Goal: Task Accomplishment & Management: Manage account settings

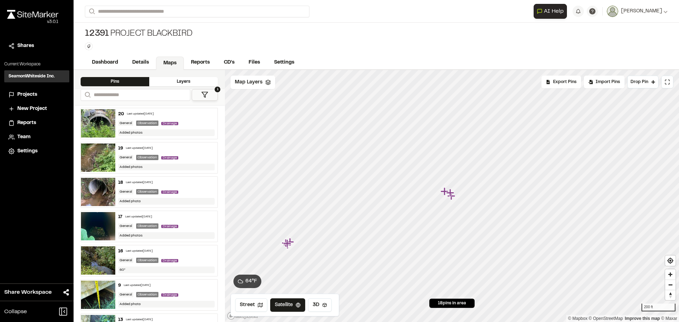
scroll to position [35, 0]
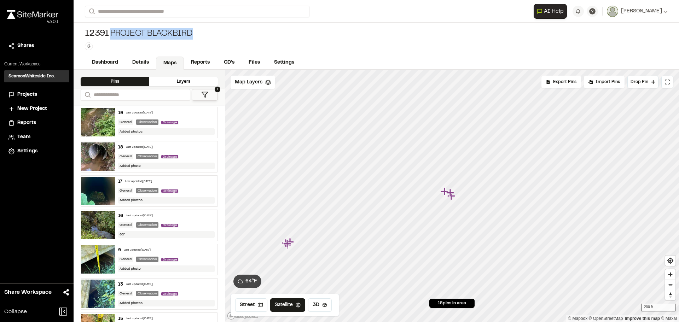
drag, startPoint x: 435, startPoint y: 45, endPoint x: 408, endPoint y: 37, distance: 28.3
click at [414, 37] on div "12391 Project Blackbird Type Enter or comma to add tag." at bounding box center [376, 39] width 605 height 33
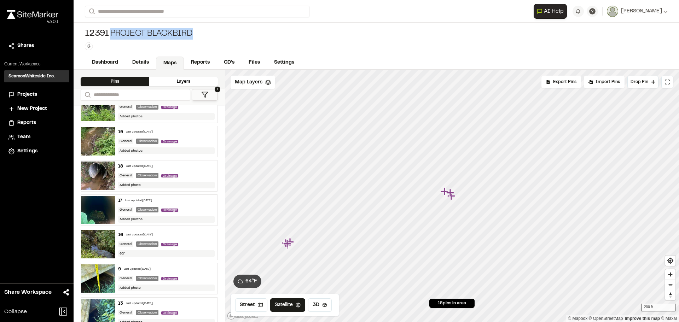
scroll to position [0, 0]
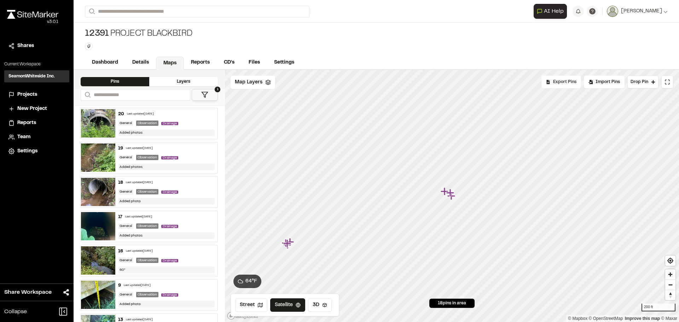
click at [566, 82] on span "Export Pins" at bounding box center [564, 82] width 23 height 6
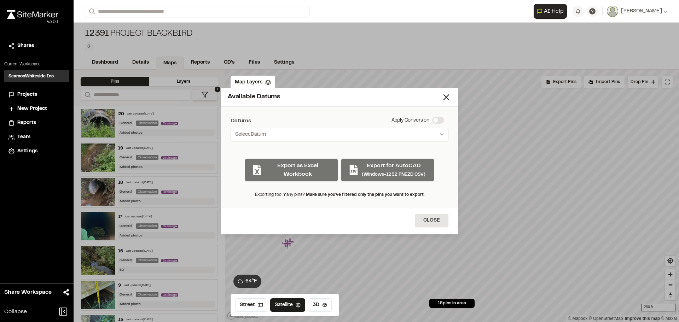
click at [451, 94] on div "Available Datums" at bounding box center [340, 97] width 238 height 19
click at [449, 96] on icon at bounding box center [446, 97] width 10 height 10
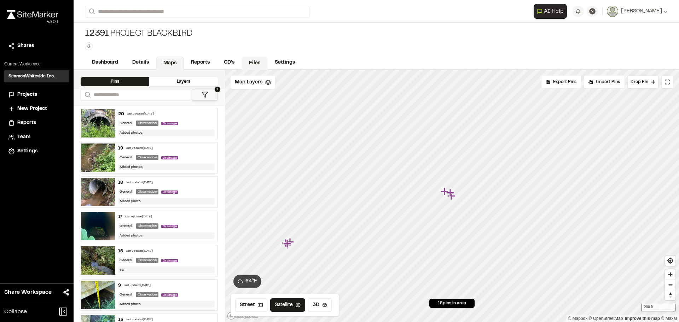
click at [254, 63] on link "Files" at bounding box center [254, 63] width 26 height 13
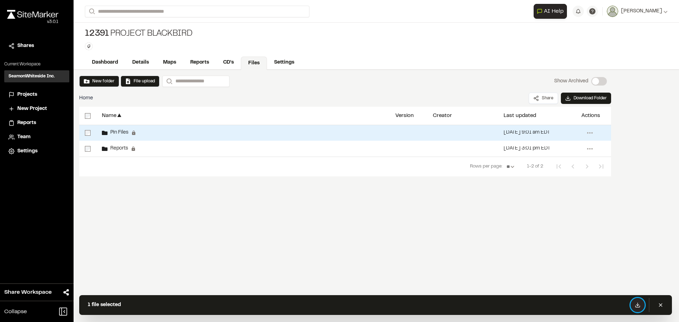
click at [633, 305] on button at bounding box center [637, 305] width 14 height 14
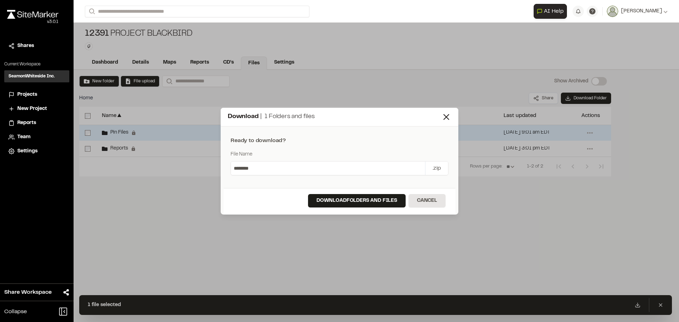
click at [302, 171] on input "********" at bounding box center [328, 168] width 194 height 13
click at [368, 198] on button "Download Folders and files" at bounding box center [357, 200] width 98 height 13
click at [385, 156] on div "File Name" at bounding box center [339, 155] width 218 height 8
click at [430, 192] on div "Download Folders and files Cancel" at bounding box center [339, 201] width 232 height 27
click at [447, 114] on icon at bounding box center [446, 117] width 10 height 10
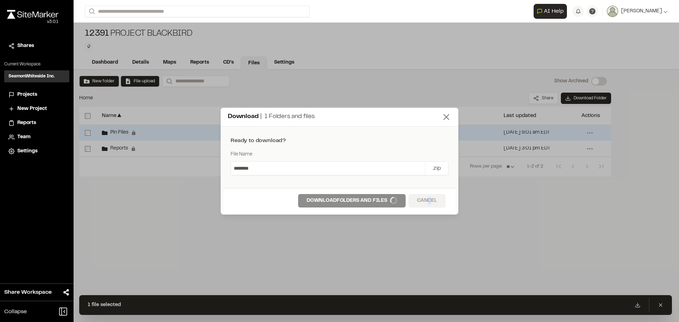
click at [447, 114] on div "Download | 1 Folders and files" at bounding box center [340, 117] width 238 height 19
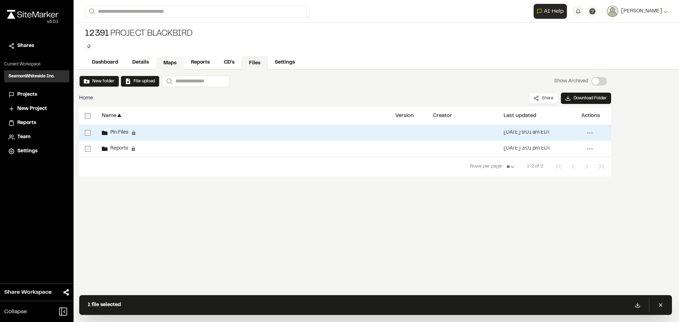
click at [164, 62] on link "Maps" at bounding box center [170, 63] width 28 height 13
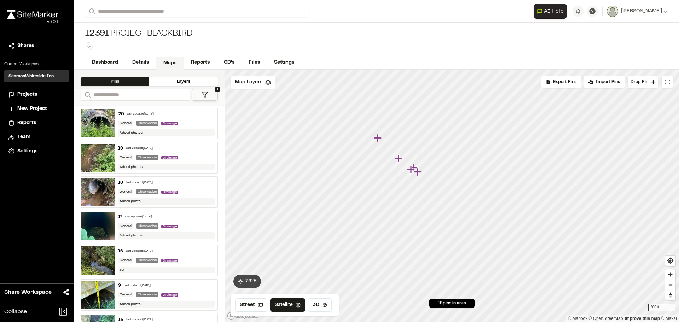
click at [379, 139] on icon "Map marker" at bounding box center [378, 138] width 8 height 8
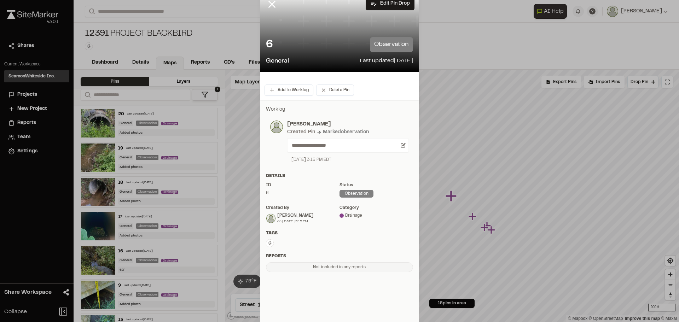
scroll to position [40, 0]
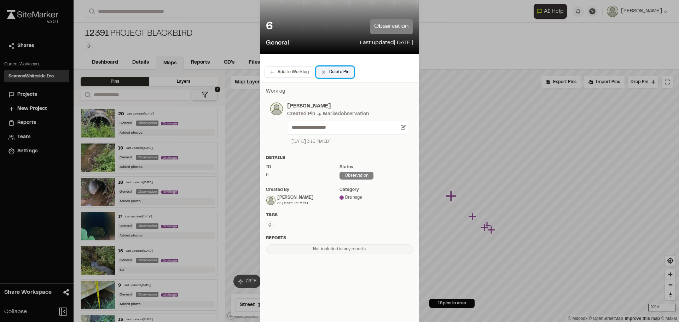
click at [334, 77] on button "Delete Pin" at bounding box center [335, 71] width 38 height 11
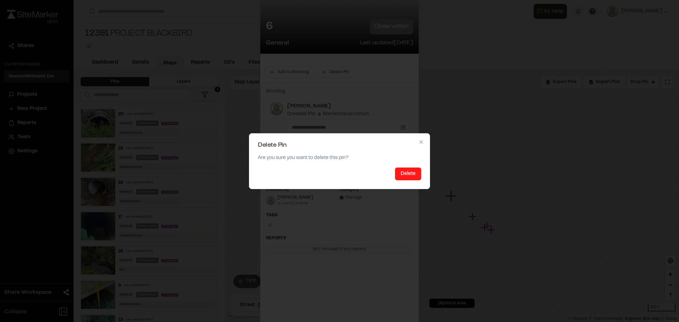
click at [405, 175] on button "Delete" at bounding box center [408, 174] width 26 height 13
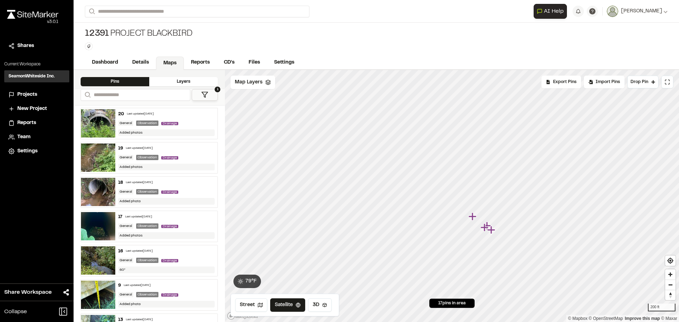
click at [473, 216] on icon "Map marker" at bounding box center [472, 216] width 8 height 8
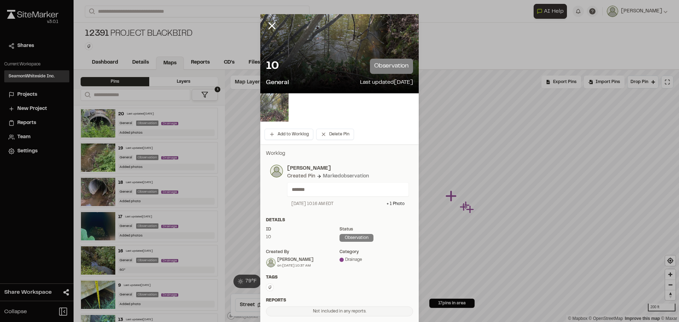
click at [276, 104] on img at bounding box center [274, 107] width 28 height 28
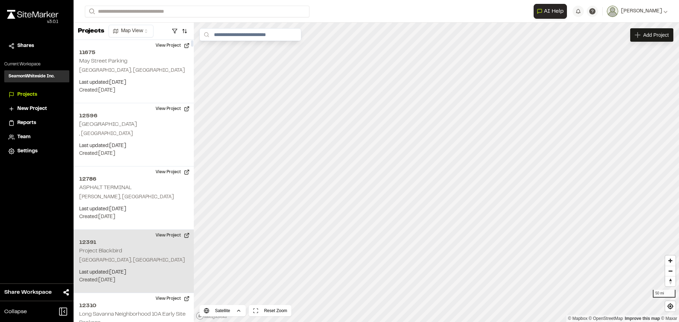
click at [116, 249] on h2 "Project Blackbird" at bounding box center [100, 251] width 43 height 5
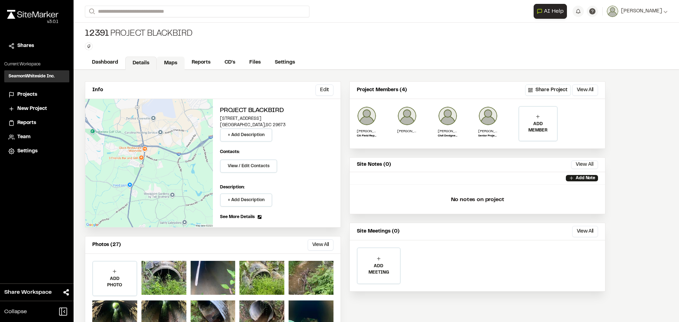
click at [171, 62] on link "Maps" at bounding box center [171, 63] width 28 height 13
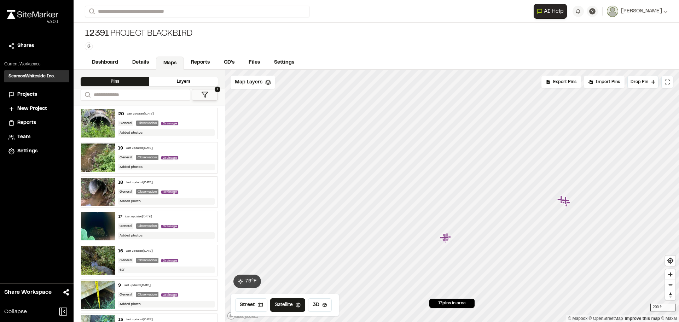
click at [445, 239] on icon "Map marker" at bounding box center [445, 238] width 8 height 8
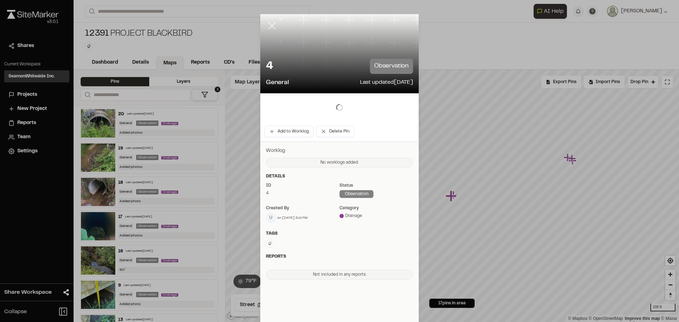
click at [271, 24] on line at bounding box center [272, 26] width 6 height 6
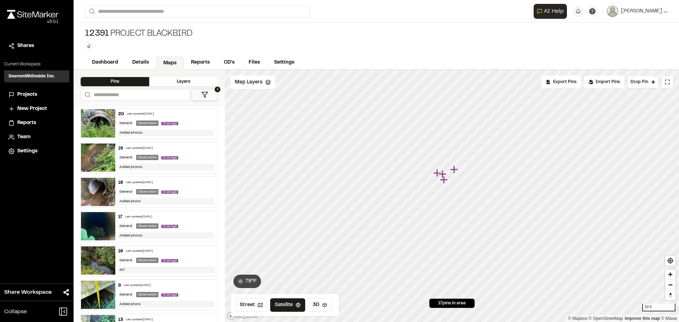
click at [437, 172] on icon "Map marker" at bounding box center [437, 173] width 8 height 8
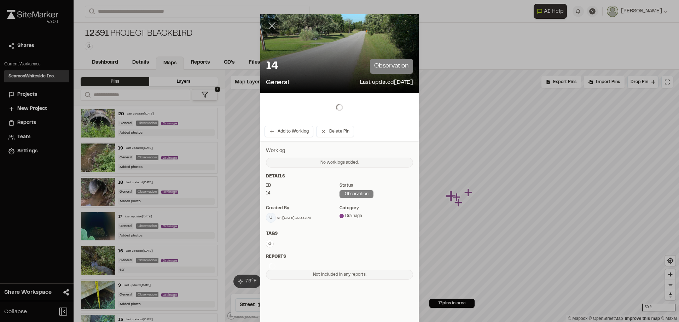
click at [270, 26] on line at bounding box center [272, 26] width 6 height 6
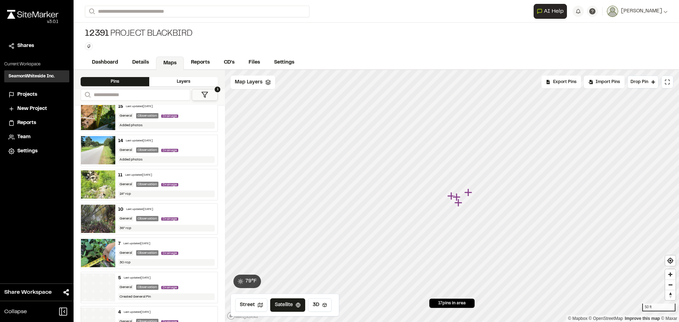
scroll to position [371, 0]
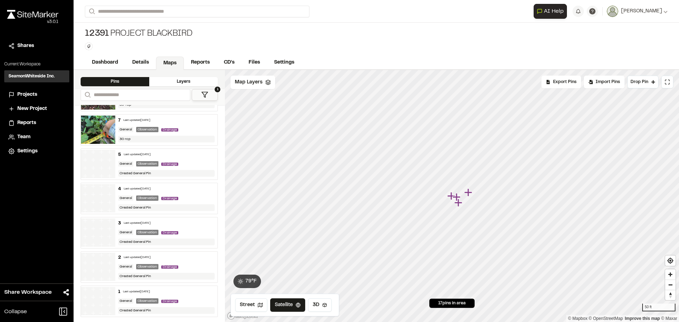
click at [185, 295] on div "1 Last updated [DATE] General Observation Drainage Created General Pin" at bounding box center [166, 301] width 103 height 31
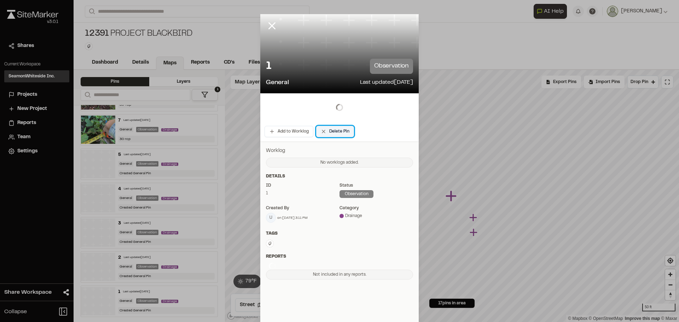
click at [336, 132] on button "Delete Pin" at bounding box center [335, 131] width 38 height 11
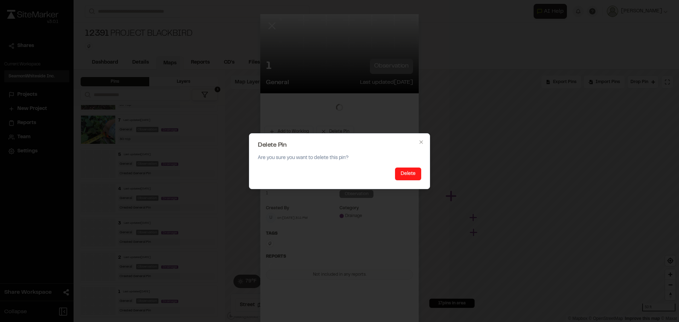
click at [415, 176] on button "Delete" at bounding box center [408, 174] width 26 height 13
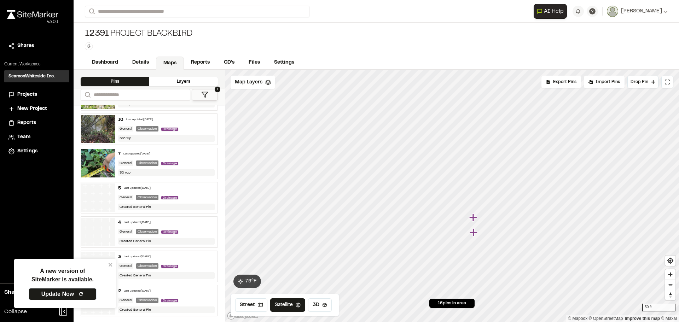
scroll to position [337, 0]
click at [184, 289] on div "2 Last updated Aug 26, 2025" at bounding box center [166, 292] width 97 height 6
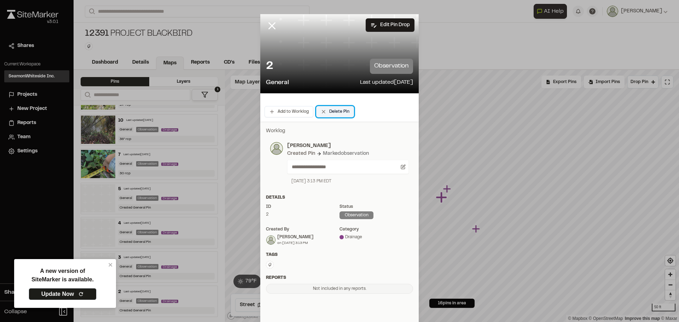
click at [334, 112] on button "Delete Pin" at bounding box center [335, 111] width 38 height 11
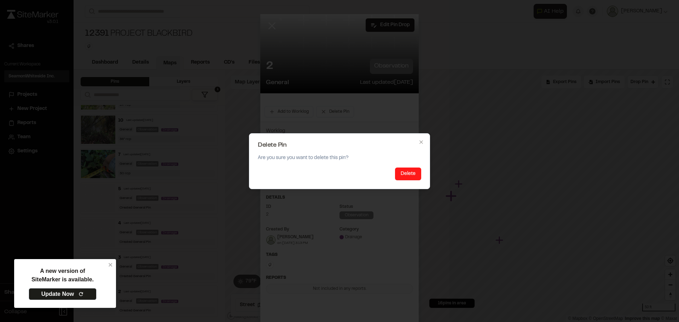
click at [399, 176] on button "Delete" at bounding box center [408, 174] width 26 height 13
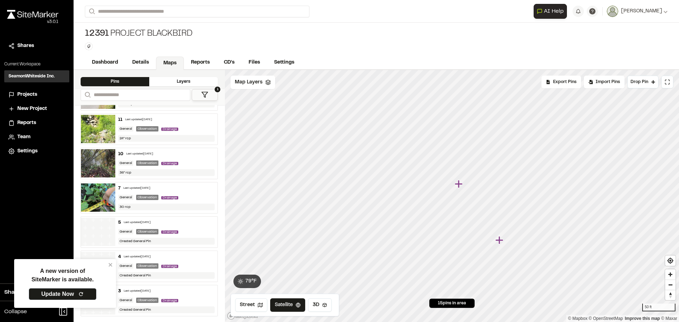
scroll to position [302, 0]
click at [194, 268] on div "General Observation Drainage" at bounding box center [166, 267] width 97 height 6
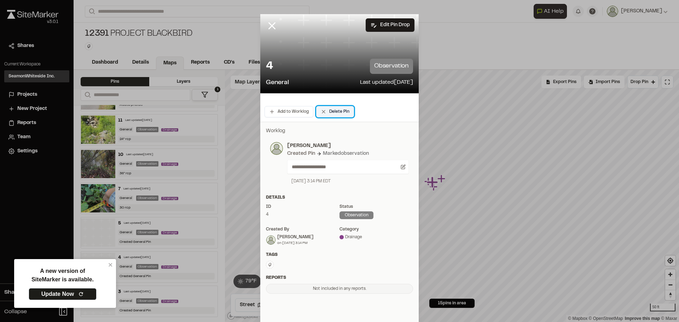
click at [333, 109] on button "Delete Pin" at bounding box center [335, 111] width 38 height 11
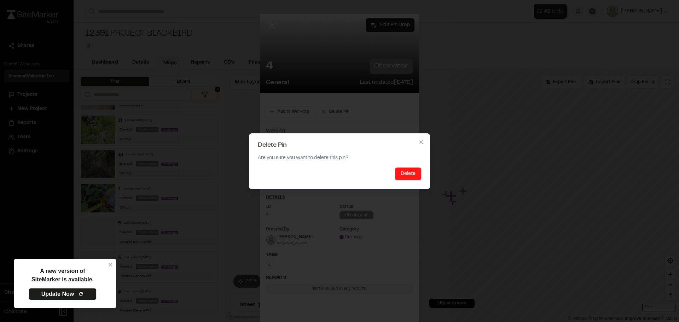
click at [402, 178] on button "Delete" at bounding box center [408, 174] width 26 height 13
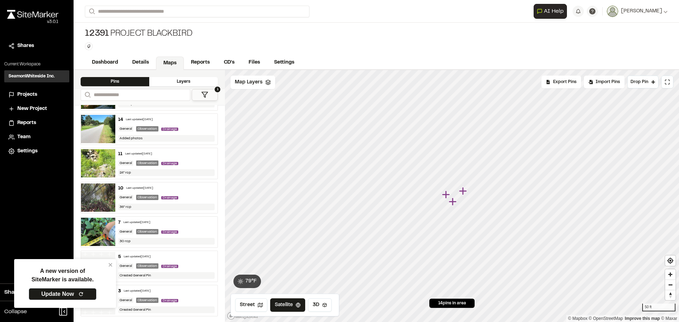
scroll to position [268, 0]
click at [192, 264] on div "General Observation Drainage" at bounding box center [166, 267] width 97 height 6
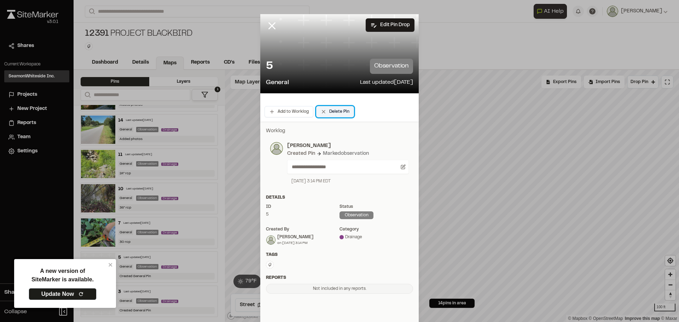
click at [334, 109] on button "Delete Pin" at bounding box center [335, 111] width 38 height 11
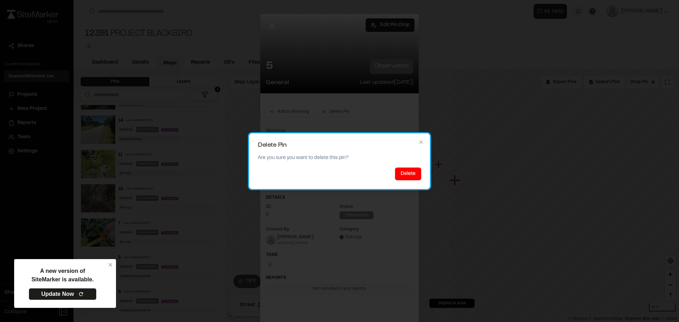
click at [421, 177] on div "Delete Pin Are you sure you want to delete this pin? Delete Close" at bounding box center [339, 161] width 181 height 56
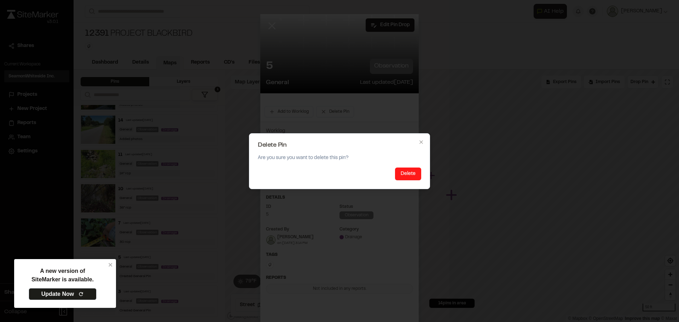
click at [416, 174] on button "Delete" at bounding box center [408, 174] width 26 height 13
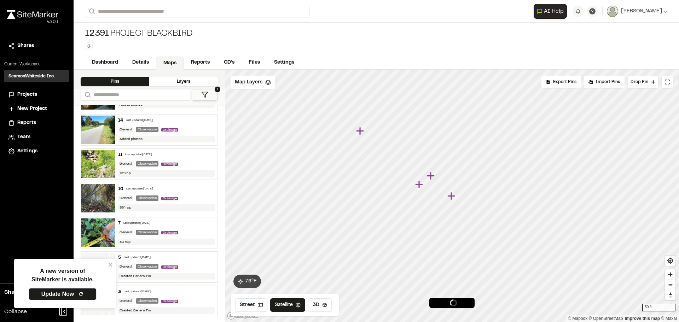
scroll to position [234, 0]
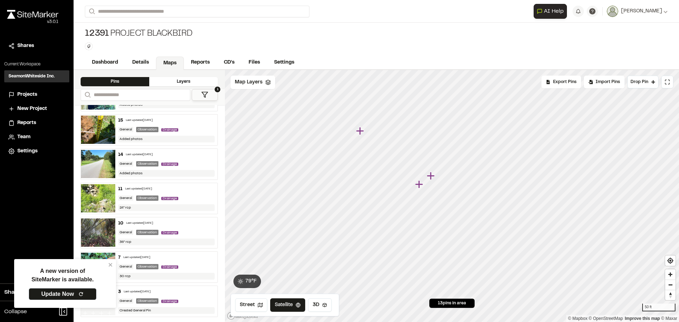
click at [200, 297] on div "3 Last updated Aug 26, 2025 General Observation Drainage Created General Pin" at bounding box center [166, 301] width 103 height 31
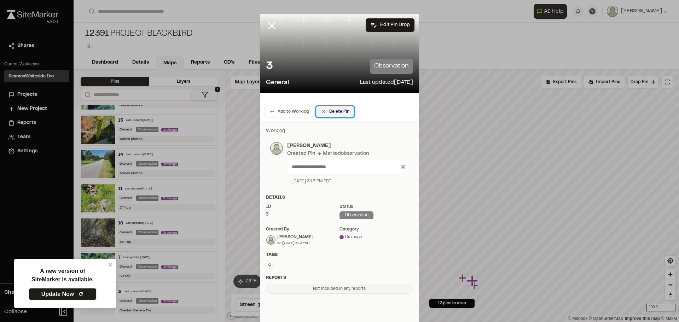
click at [343, 111] on button "Delete Pin" at bounding box center [335, 111] width 38 height 11
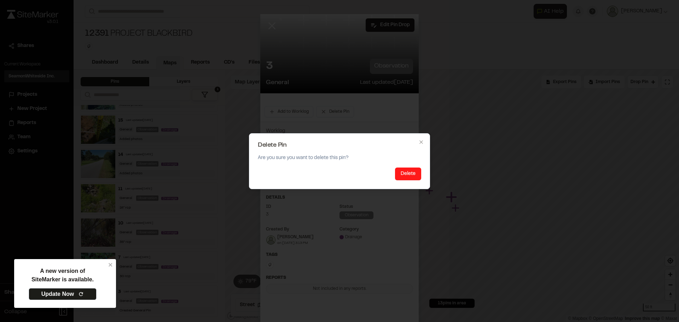
click at [402, 177] on button "Delete" at bounding box center [408, 174] width 26 height 13
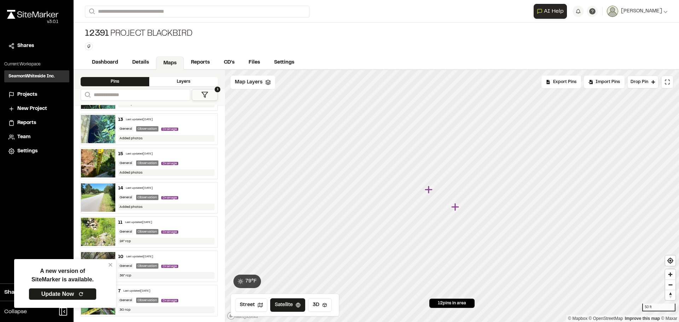
scroll to position [199, 0]
click at [108, 262] on icon "close" at bounding box center [110, 265] width 5 height 6
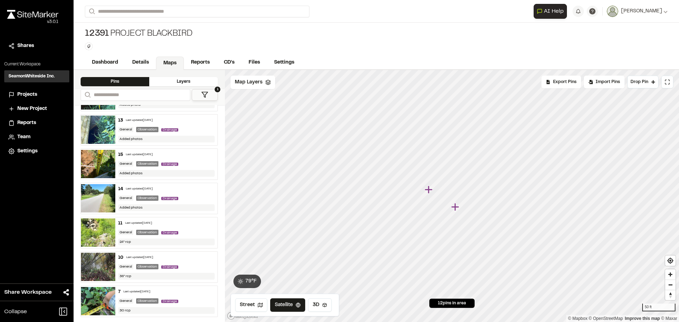
click at [204, 95] on icon at bounding box center [204, 94] width 7 height 7
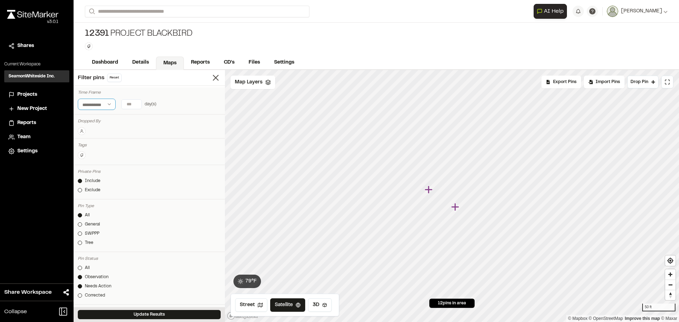
click at [107, 101] on select "**********" at bounding box center [97, 104] width 38 height 11
click at [128, 104] on input "number" at bounding box center [132, 104] width 20 height 9
type input "*"
click at [138, 102] on input "*" at bounding box center [132, 104] width 20 height 9
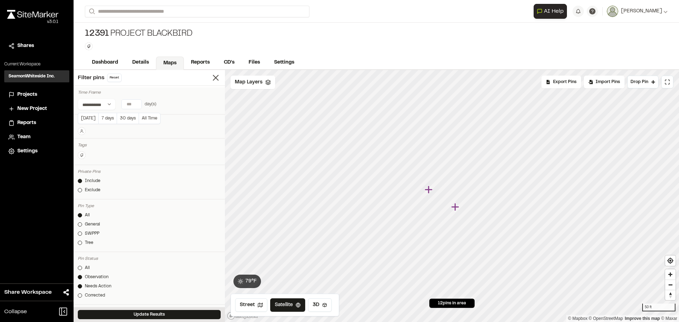
click at [171, 103] on div "**********" at bounding box center [149, 104] width 143 height 11
click at [211, 76] on icon at bounding box center [216, 78] width 10 height 10
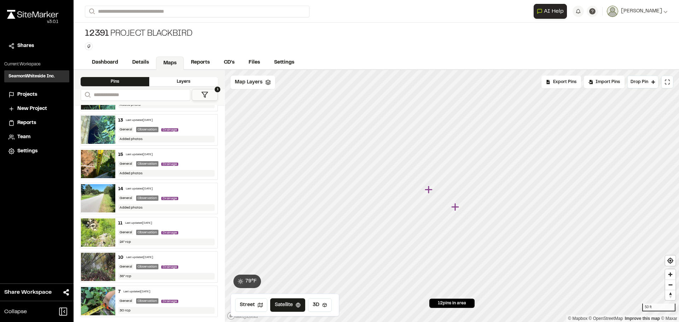
click at [210, 92] on button "1" at bounding box center [205, 95] width 26 height 12
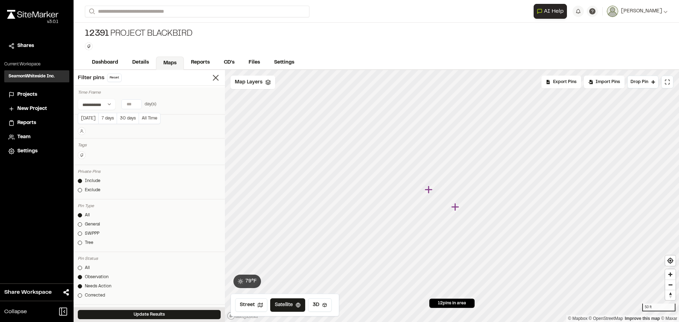
click at [130, 104] on input "*" at bounding box center [132, 104] width 20 height 9
click at [213, 76] on line at bounding box center [215, 77] width 5 height 5
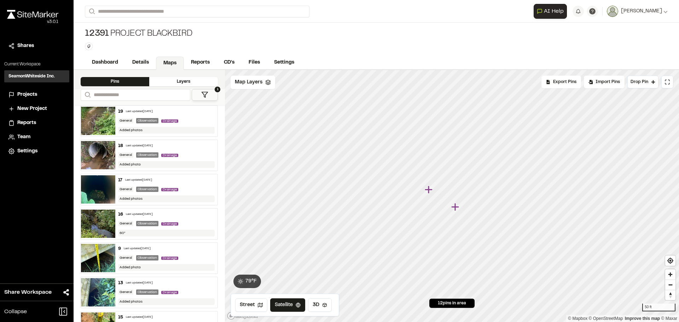
scroll to position [0, 0]
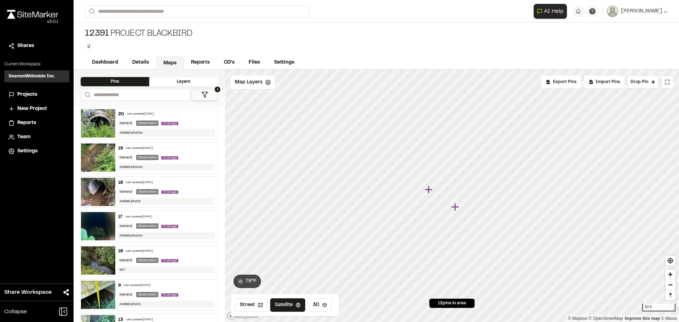
click at [108, 125] on img at bounding box center [98, 123] width 34 height 28
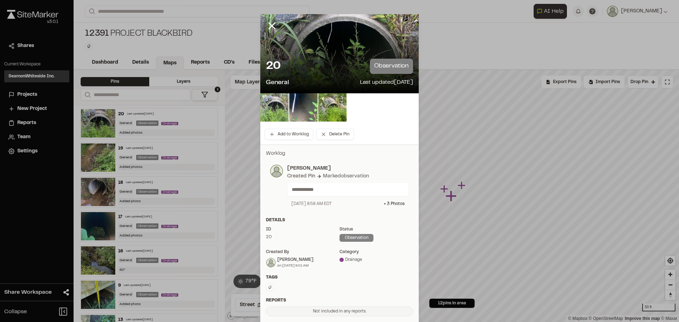
click at [278, 112] on img at bounding box center [274, 107] width 28 height 28
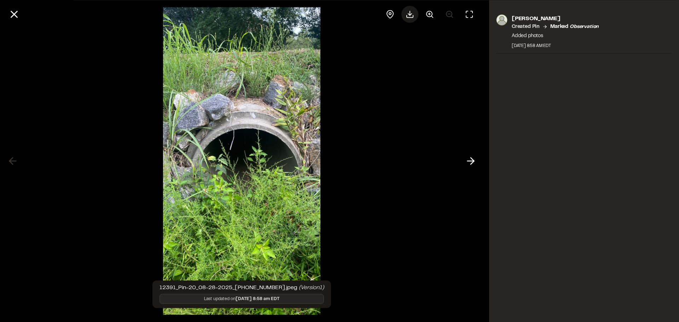
click at [414, 12] on div at bounding box center [409, 14] width 17 height 17
click at [470, 163] on icon at bounding box center [470, 161] width 11 height 12
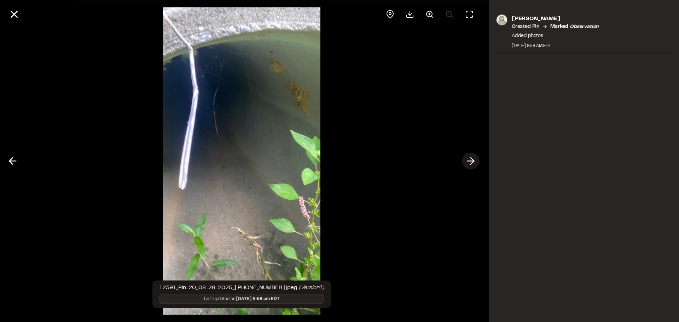
click at [470, 163] on icon at bounding box center [470, 161] width 11 height 12
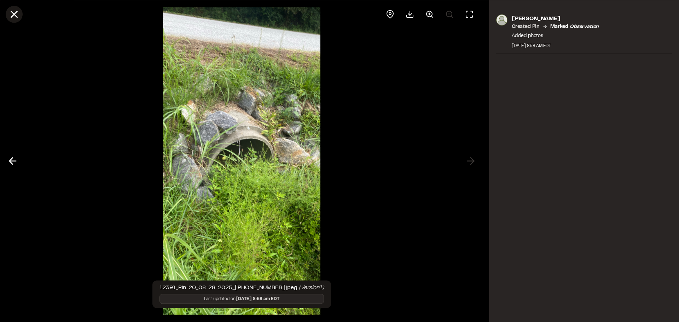
click at [10, 13] on icon at bounding box center [14, 14] width 12 height 12
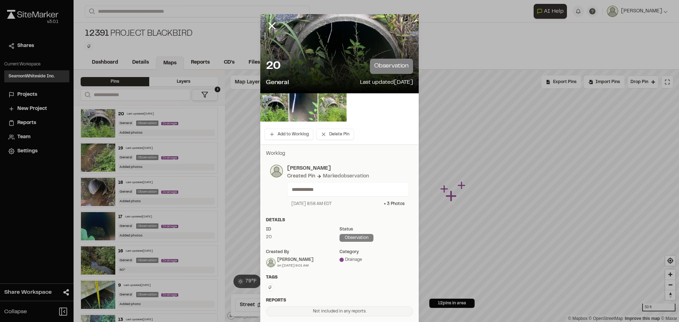
click at [325, 111] on img at bounding box center [332, 107] width 28 height 28
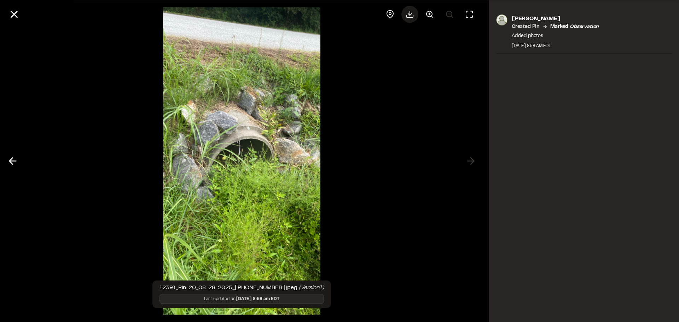
click at [408, 14] on polyline at bounding box center [410, 14] width 4 height 2
click at [106, 120] on div at bounding box center [241, 161] width 483 height 322
click at [20, 16] on button at bounding box center [14, 14] width 17 height 17
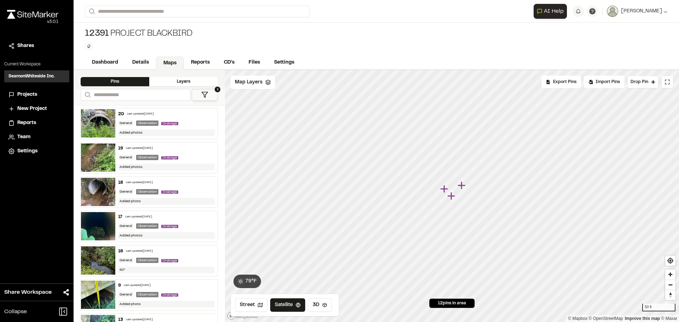
click at [373, 13] on form "Search" at bounding box center [309, 12] width 449 height 12
click at [409, 100] on icon "Map marker" at bounding box center [409, 100] width 8 height 8
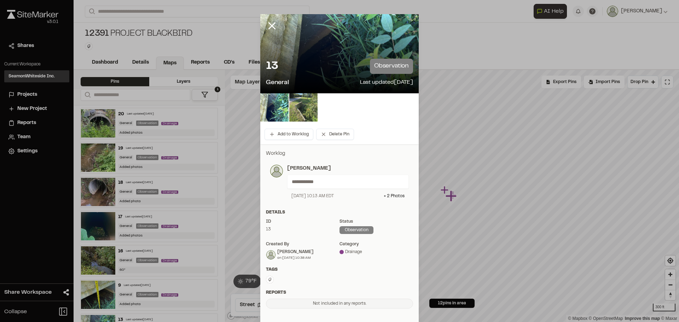
click at [299, 105] on img at bounding box center [303, 107] width 28 height 28
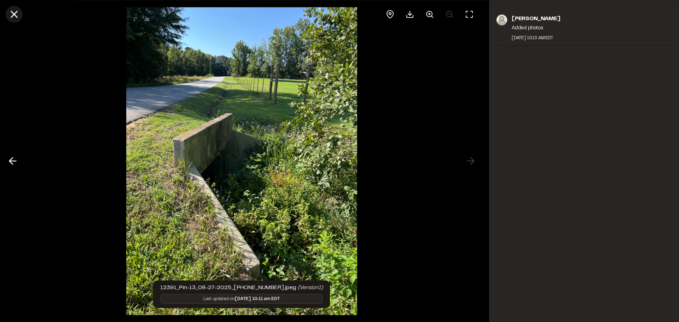
click at [9, 9] on icon at bounding box center [14, 14] width 12 height 12
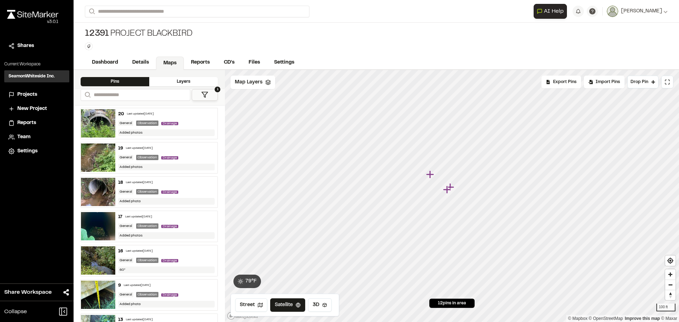
click at [451, 187] on icon "Map marker" at bounding box center [447, 189] width 9 height 9
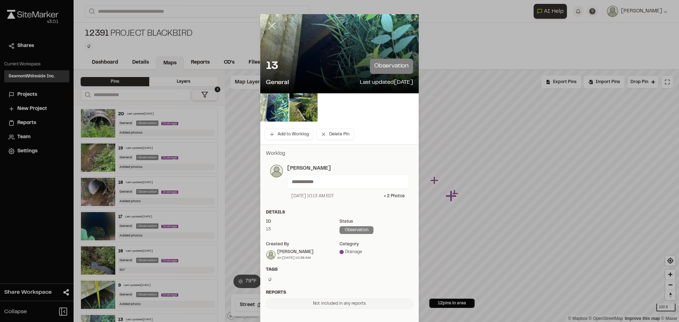
click at [271, 23] on line at bounding box center [272, 26] width 6 height 6
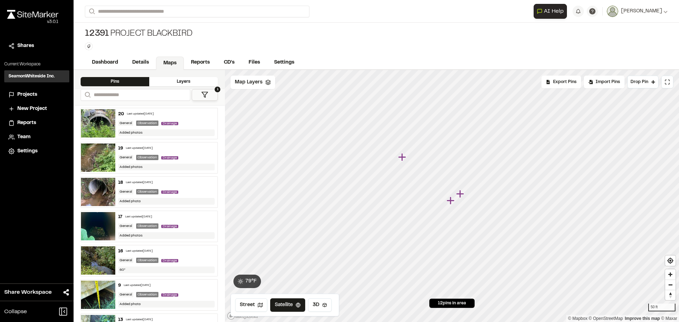
click at [450, 202] on icon "Map marker" at bounding box center [450, 201] width 8 height 8
click at [461, 189] on icon "Map marker" at bounding box center [461, 189] width 8 height 8
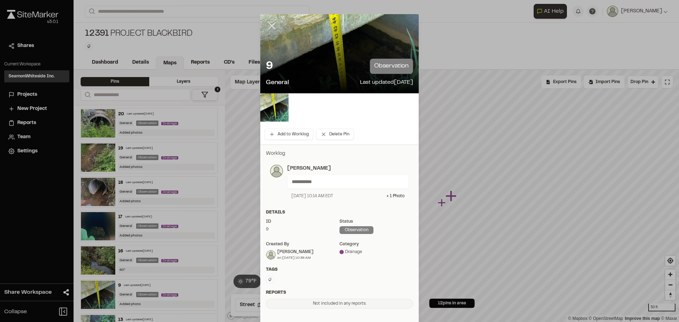
click at [266, 21] on icon at bounding box center [272, 26] width 12 height 12
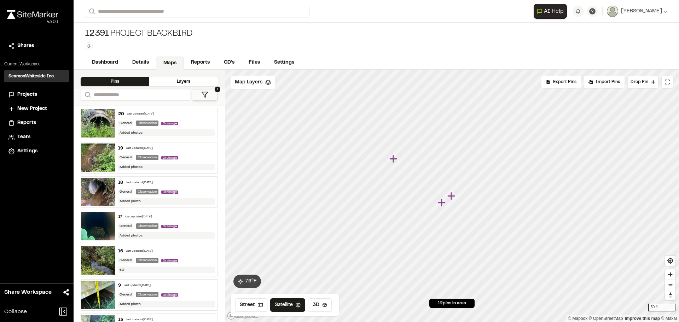
click at [393, 160] on icon "Map marker" at bounding box center [393, 159] width 8 height 8
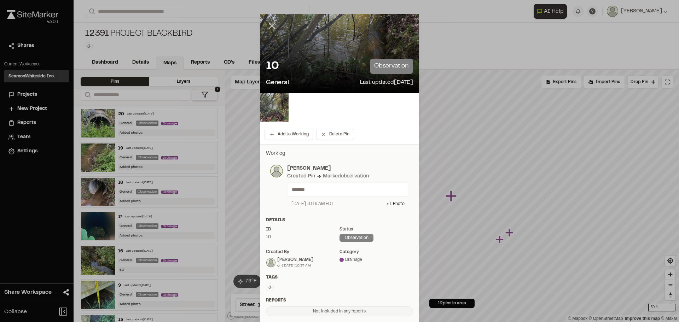
click at [269, 25] on line at bounding box center [272, 26] width 6 height 6
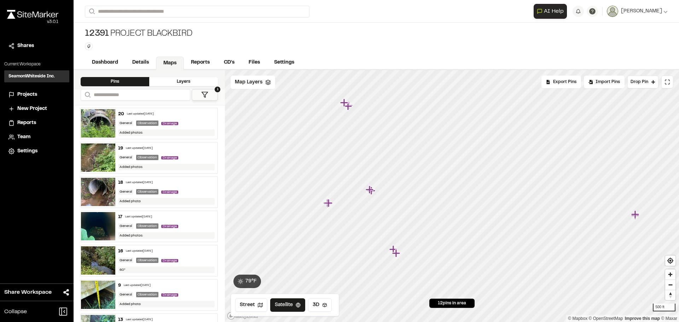
click at [89, 102] on div "**********" at bounding box center [149, 97] width 151 height 16
click at [95, 115] on img at bounding box center [98, 123] width 34 height 28
click at [102, 158] on img at bounding box center [98, 158] width 34 height 28
click at [451, 165] on icon "Map marker" at bounding box center [450, 165] width 8 height 8
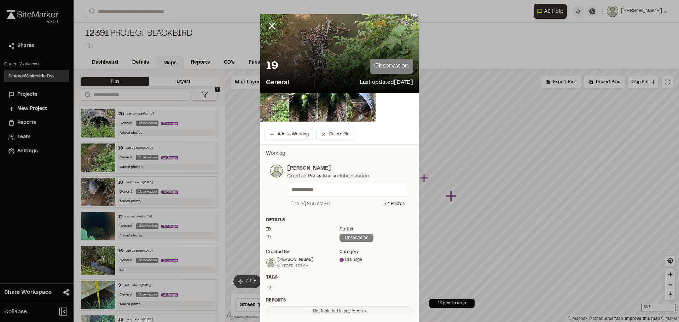
click at [275, 105] on img at bounding box center [274, 107] width 28 height 28
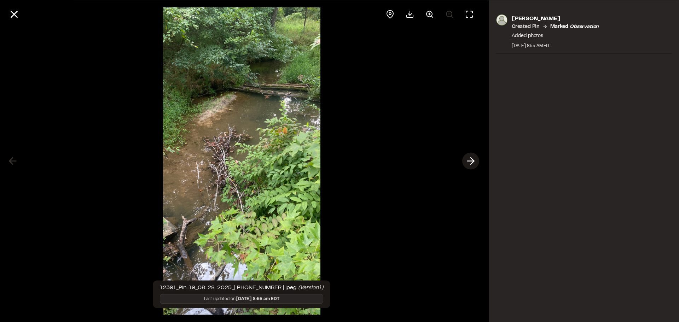
click at [474, 162] on icon at bounding box center [470, 161] width 11 height 12
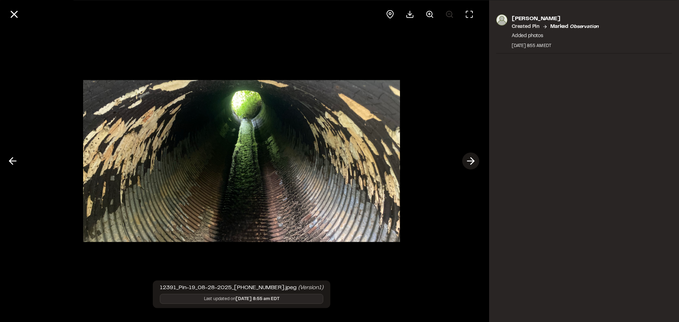
click at [474, 162] on icon at bounding box center [470, 161] width 11 height 12
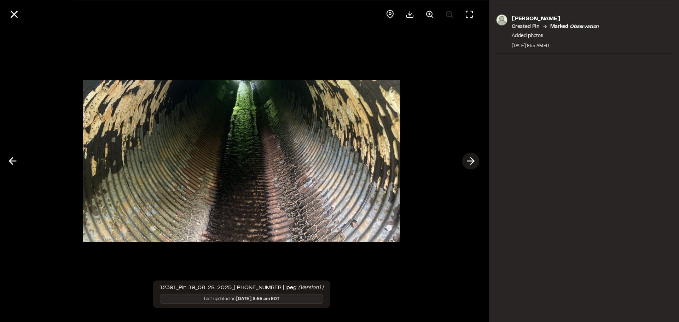
click at [474, 162] on icon at bounding box center [470, 161] width 11 height 12
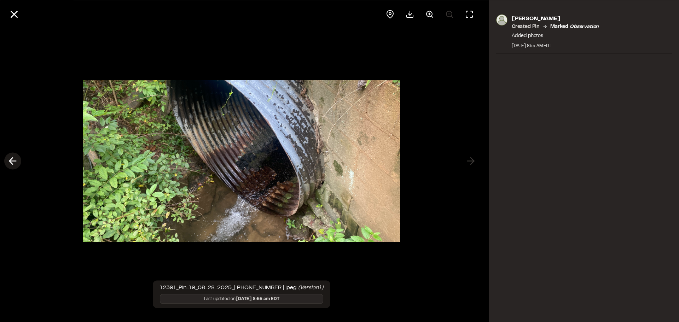
click at [15, 160] on icon at bounding box center [12, 161] width 11 height 12
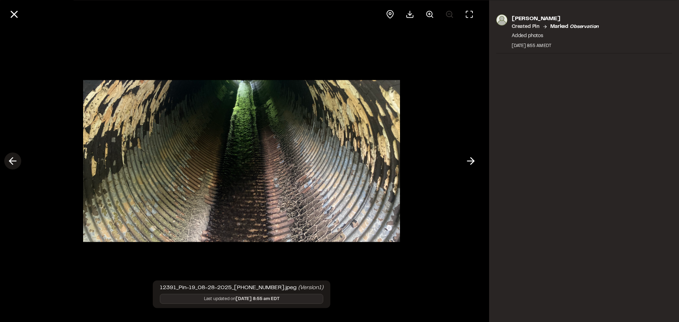
click at [15, 160] on icon at bounding box center [12, 161] width 11 height 12
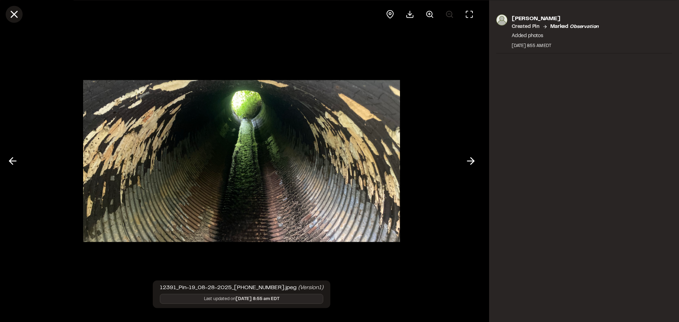
click at [14, 13] on line at bounding box center [14, 14] width 6 height 6
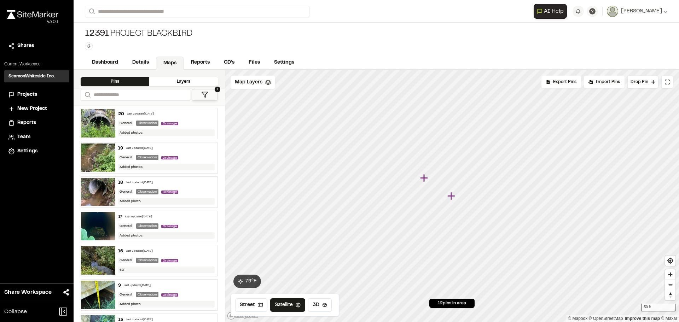
click at [424, 179] on icon "Map marker" at bounding box center [424, 178] width 8 height 8
drag, startPoint x: 454, startPoint y: 163, endPoint x: 411, endPoint y: 55, distance: 116.0
click at [413, 55] on div "**********" at bounding box center [376, 161] width 605 height 322
click at [356, 185] on icon "Map marker" at bounding box center [354, 186] width 9 height 9
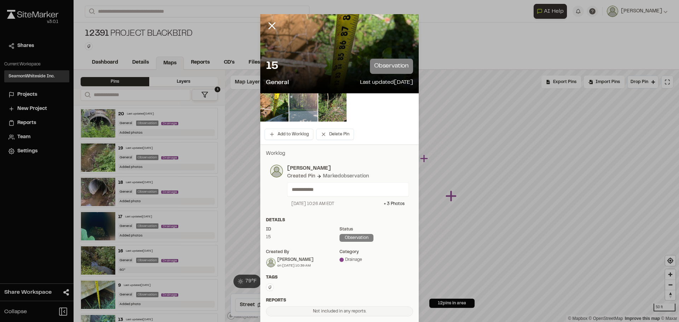
click at [303, 106] on img at bounding box center [303, 107] width 28 height 28
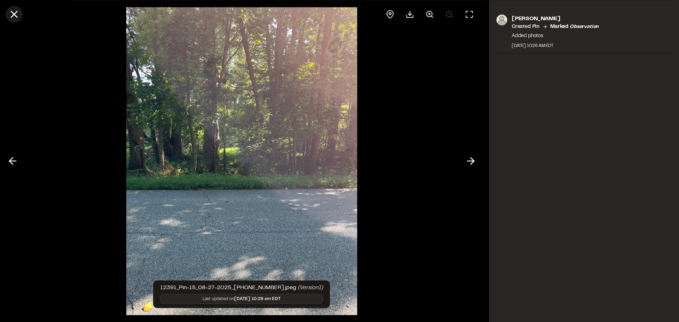
click at [13, 15] on line at bounding box center [14, 14] width 6 height 6
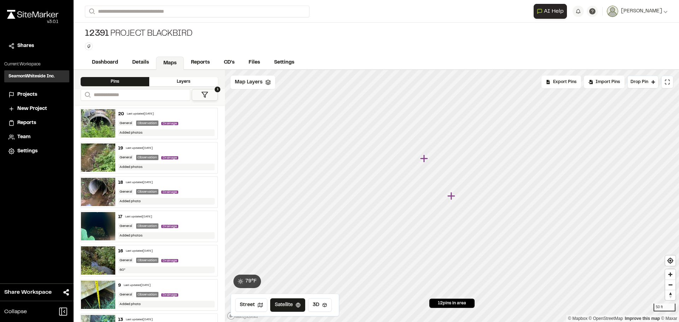
click at [424, 159] on icon "Map marker" at bounding box center [424, 158] width 8 height 8
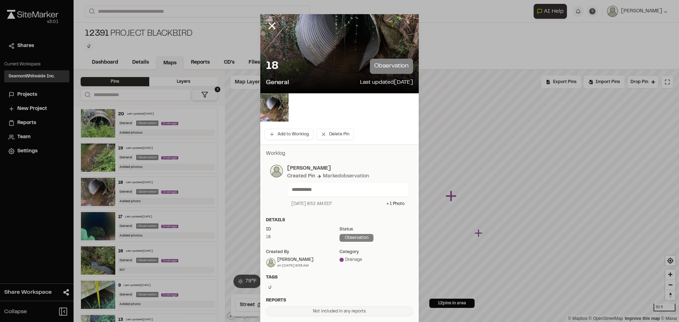
click at [333, 70] on div "18 observation" at bounding box center [339, 66] width 147 height 15
click at [267, 107] on img at bounding box center [274, 107] width 28 height 28
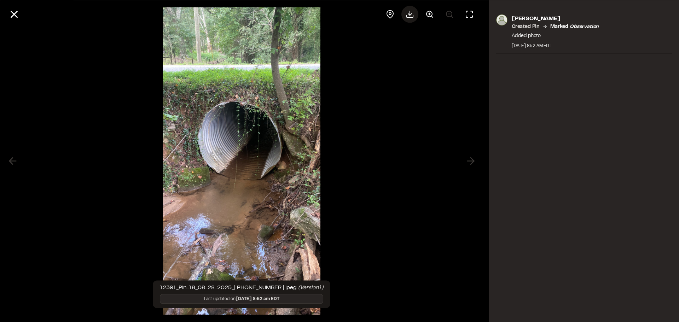
click at [409, 13] on icon at bounding box center [409, 14] width 8 height 8
click at [13, 17] on icon at bounding box center [14, 14] width 12 height 12
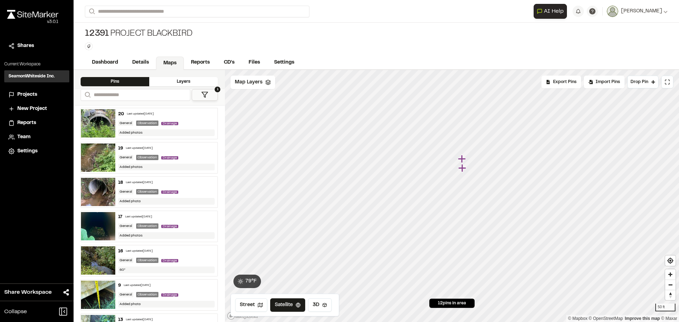
click at [462, 168] on icon "Map marker" at bounding box center [462, 168] width 8 height 8
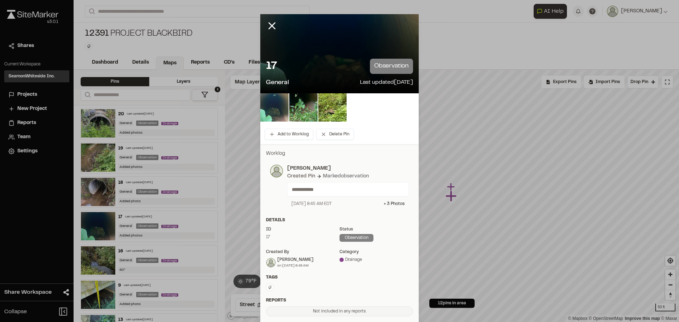
click at [270, 112] on img at bounding box center [274, 107] width 28 height 28
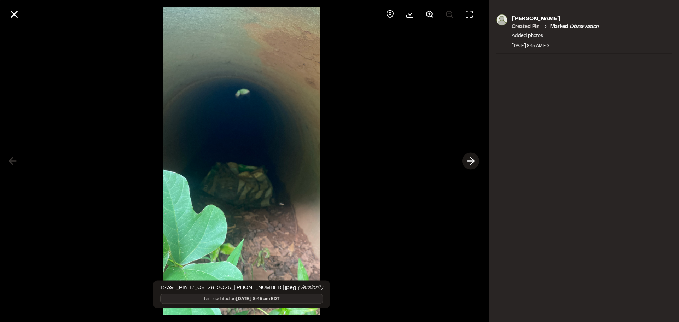
click at [469, 162] on icon at bounding box center [470, 161] width 11 height 12
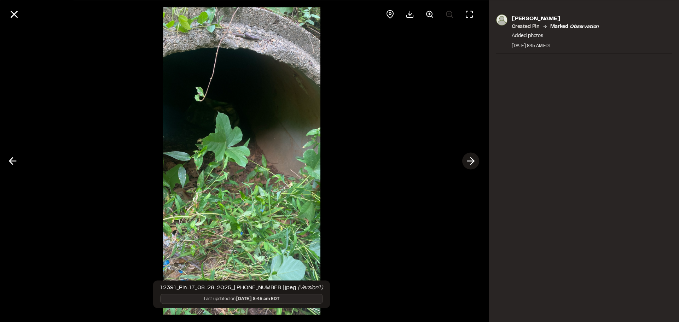
click at [469, 162] on icon at bounding box center [470, 161] width 11 height 12
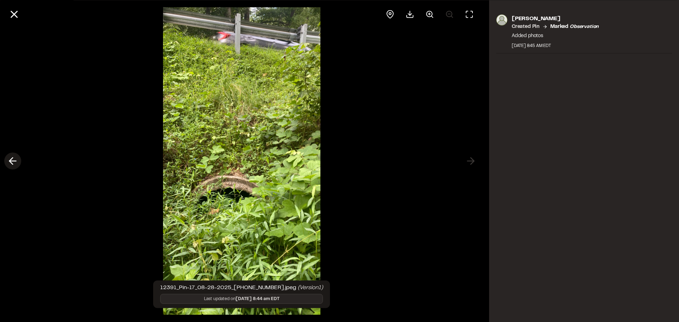
click at [13, 163] on icon at bounding box center [12, 161] width 11 height 12
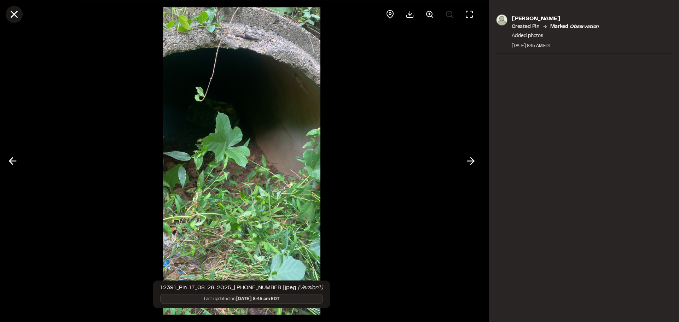
click at [12, 14] on icon at bounding box center [14, 14] width 12 height 12
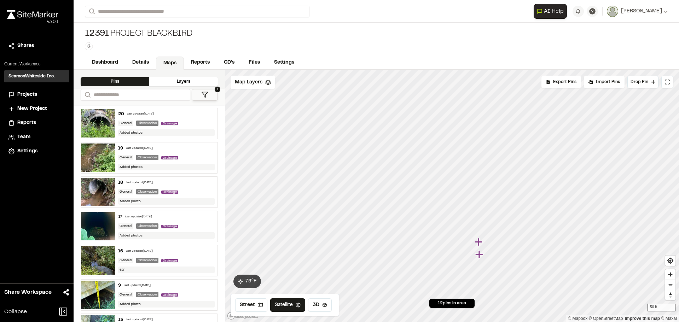
click at [478, 241] on icon "Map marker" at bounding box center [478, 242] width 8 height 8
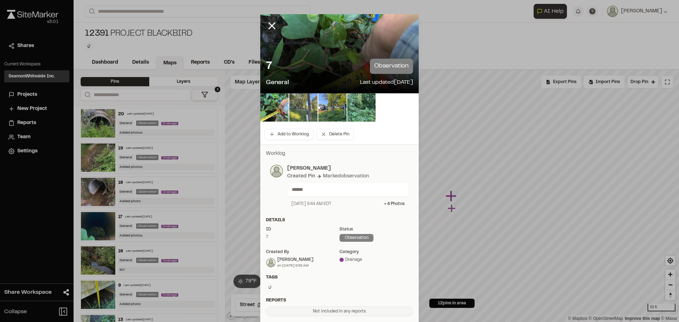
click at [308, 109] on img at bounding box center [303, 107] width 28 height 28
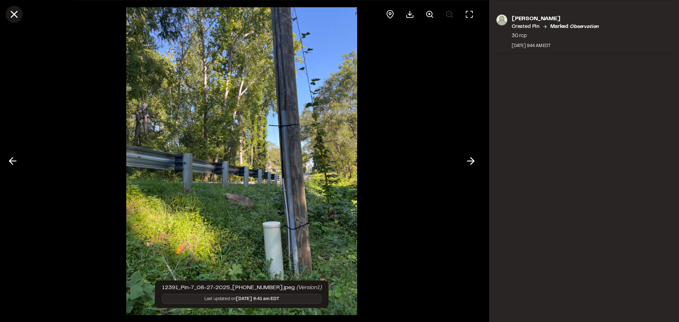
click at [17, 16] on line at bounding box center [14, 14] width 6 height 6
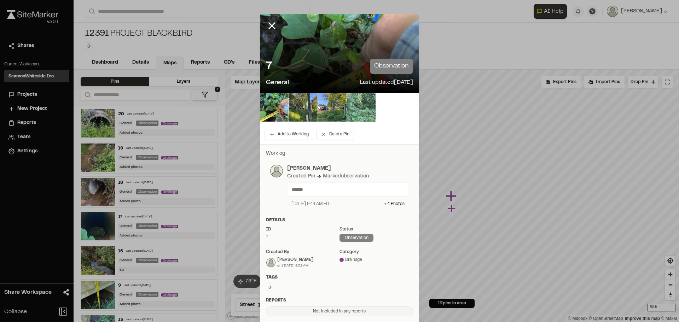
click at [356, 105] on img at bounding box center [361, 107] width 28 height 28
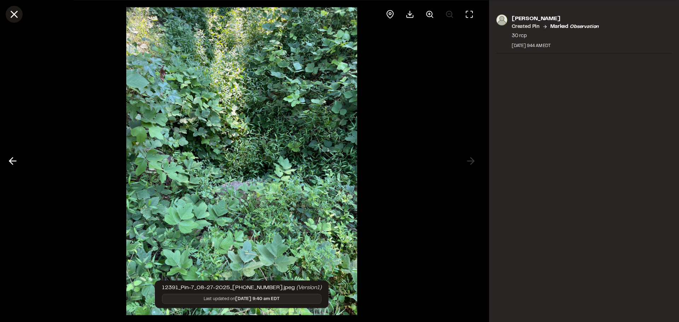
click at [13, 14] on icon at bounding box center [14, 14] width 12 height 12
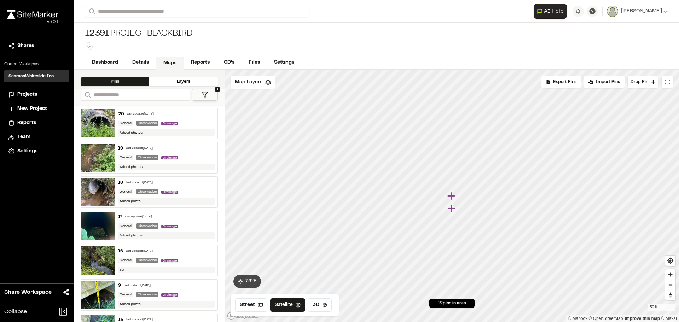
click at [452, 209] on icon "Map marker" at bounding box center [452, 208] width 8 height 8
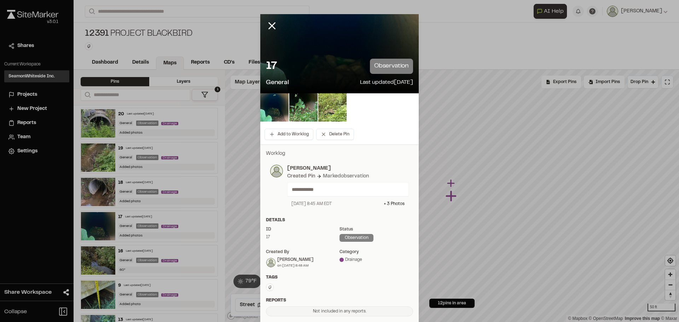
click at [323, 104] on img at bounding box center [332, 107] width 28 height 28
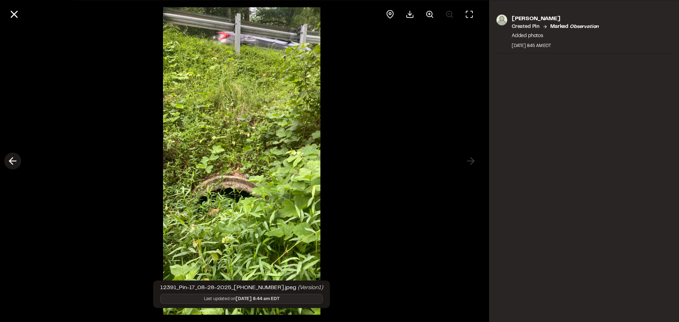
click at [13, 161] on line at bounding box center [13, 161] width 7 height 0
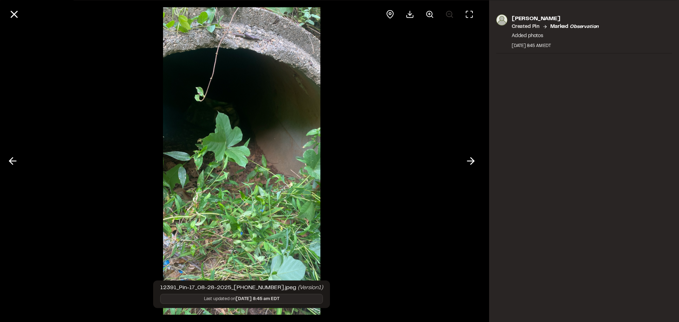
click at [87, 137] on div at bounding box center [241, 161] width 483 height 322
click at [6, 11] on button at bounding box center [14, 14] width 17 height 17
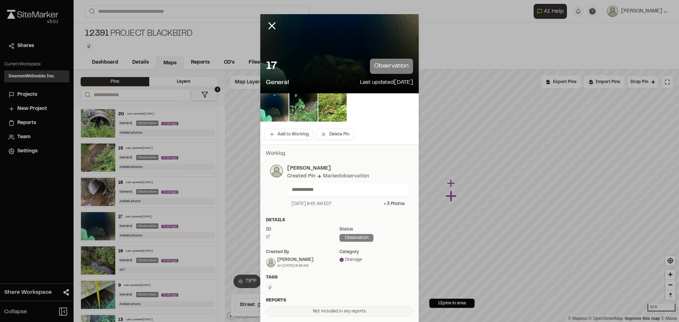
click at [402, 45] on div at bounding box center [339, 53] width 158 height 79
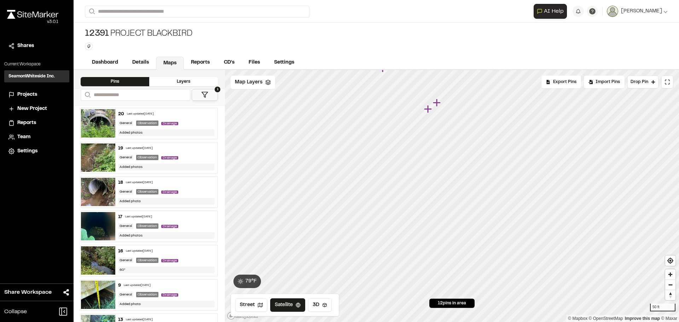
click at [428, 110] on icon "Map marker" at bounding box center [428, 109] width 8 height 8
click at [461, 191] on icon "Map marker" at bounding box center [460, 190] width 8 height 8
click at [443, 202] on icon "Map marker" at bounding box center [442, 202] width 8 height 8
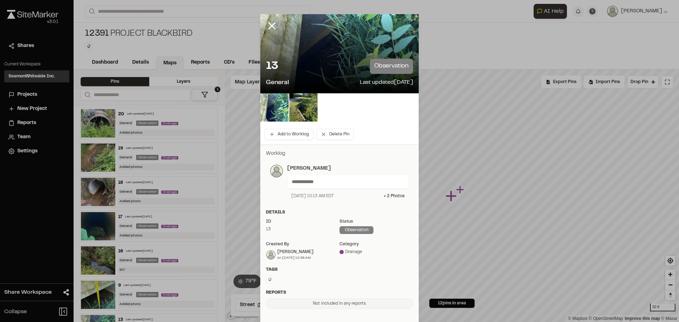
click at [314, 58] on div "13 observation General Last updated Aug 27, 2025" at bounding box center [339, 73] width 158 height 40
click at [308, 102] on img at bounding box center [303, 107] width 28 height 28
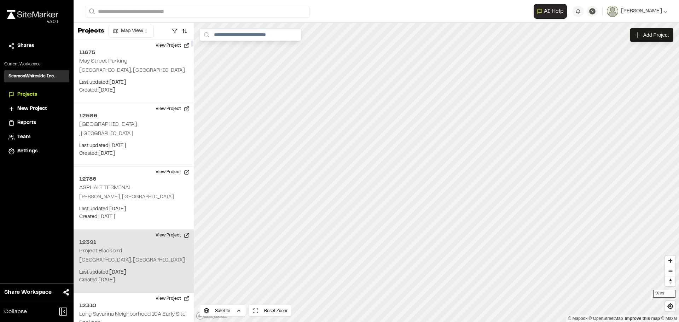
click at [121, 254] on div "12391 Project Blackbird Piedmont, SC Last updated: Aug 28, 2025 Budget: $ Creat…" at bounding box center [134, 261] width 120 height 63
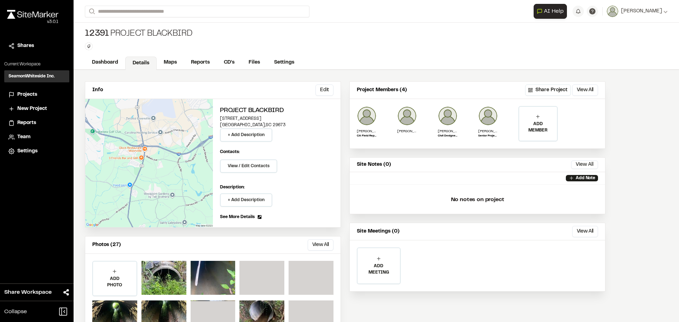
scroll to position [31, 0]
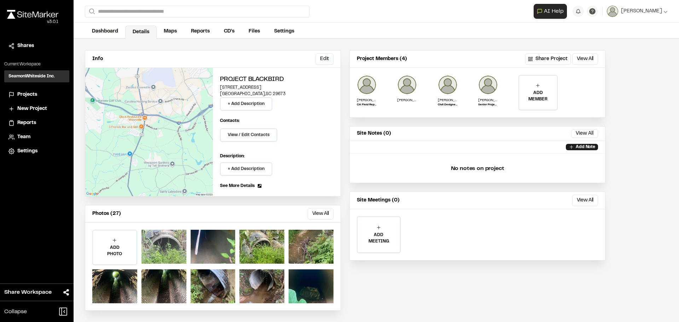
click at [164, 248] on div at bounding box center [163, 247] width 45 height 34
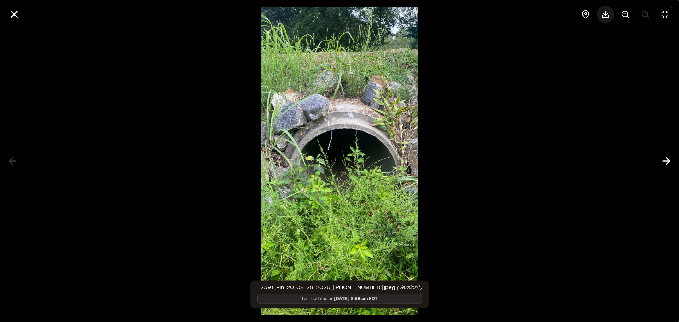
drag, startPoint x: 370, startPoint y: 148, endPoint x: 608, endPoint y: 16, distance: 272.3
click at [608, 16] on icon at bounding box center [605, 14] width 8 height 8
click at [473, 22] on div at bounding box center [339, 14] width 679 height 28
click at [105, 177] on div at bounding box center [339, 161] width 679 height 322
click at [666, 158] on polyline at bounding box center [667, 161] width 3 height 7
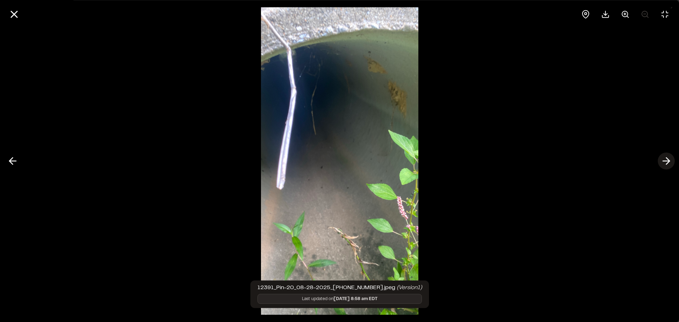
click at [666, 158] on polyline at bounding box center [667, 161] width 3 height 7
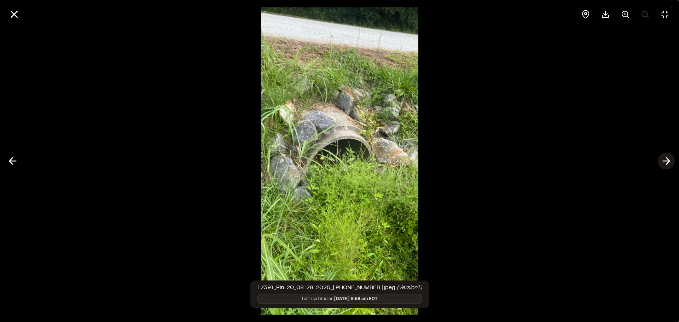
click at [666, 158] on polyline at bounding box center [667, 161] width 3 height 7
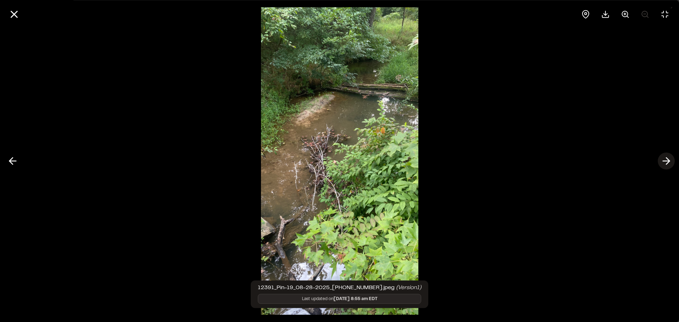
click at [666, 158] on polyline at bounding box center [667, 161] width 3 height 7
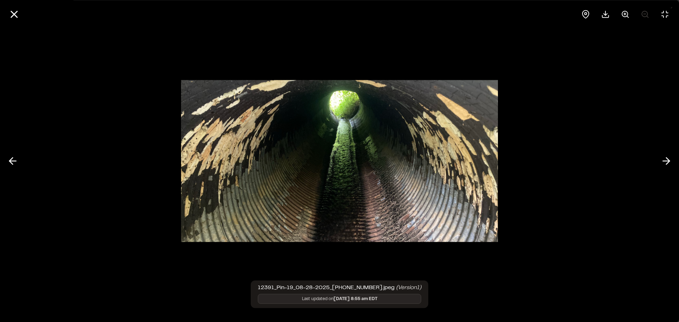
drag, startPoint x: 619, startPoint y: 98, endPoint x: 611, endPoint y: 100, distance: 7.9
click at [619, 98] on div at bounding box center [339, 161] width 679 height 322
click at [602, 15] on icon at bounding box center [605, 16] width 6 height 2
click at [666, 164] on polyline at bounding box center [667, 161] width 3 height 7
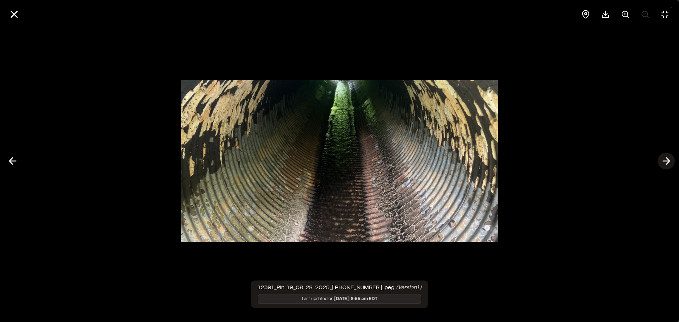
click at [666, 164] on polyline at bounding box center [667, 161] width 3 height 7
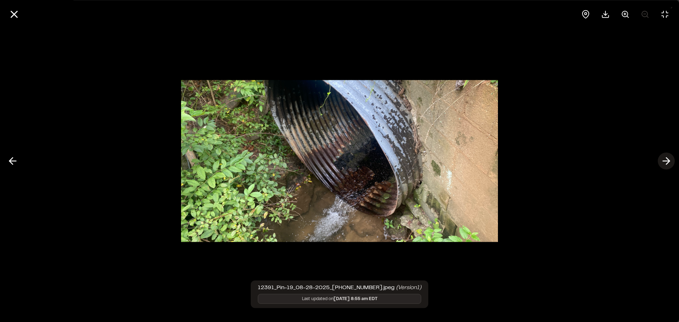
click at [666, 164] on polyline at bounding box center [667, 161] width 3 height 7
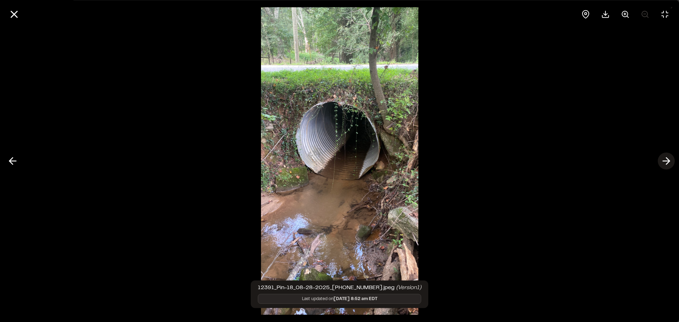
click at [666, 164] on polyline at bounding box center [667, 161] width 3 height 7
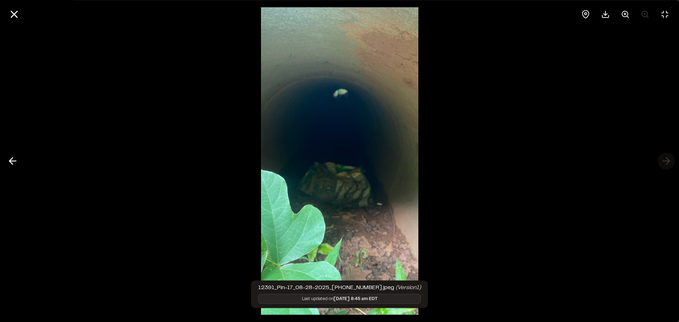
click at [666, 164] on div at bounding box center [339, 161] width 679 height 322
click at [664, 158] on div at bounding box center [339, 161] width 679 height 322
click at [609, 157] on div at bounding box center [339, 161] width 679 height 322
click at [12, 16] on line at bounding box center [14, 14] width 6 height 6
